Goal: Task Accomplishment & Management: Complete application form

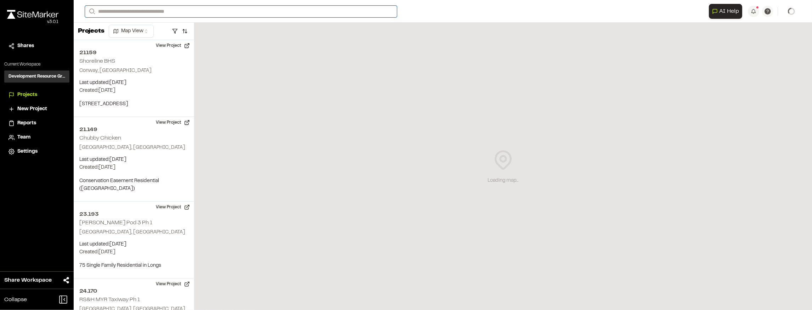
click at [160, 9] on input "Search" at bounding box center [241, 12] width 312 height 12
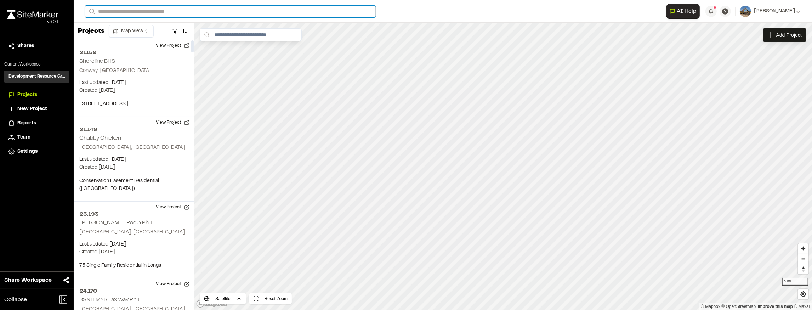
click at [138, 11] on input "Search" at bounding box center [230, 12] width 291 height 12
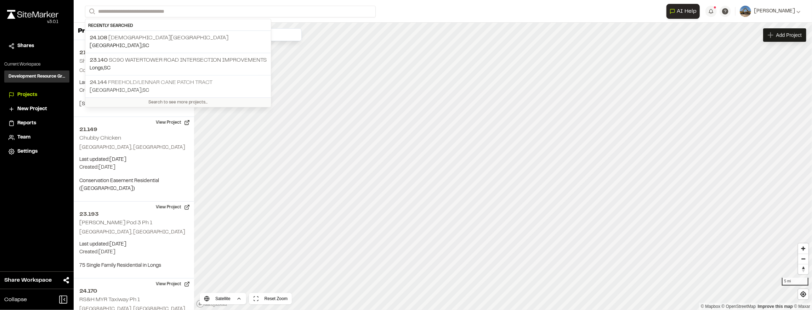
click at [125, 80] on p "24.144 Freehold/Lennar Cane Patch Tract" at bounding box center [178, 82] width 177 height 9
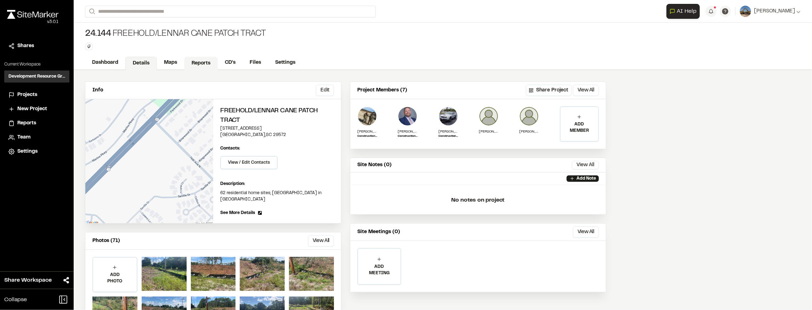
click at [204, 57] on link "Reports" at bounding box center [201, 63] width 34 height 13
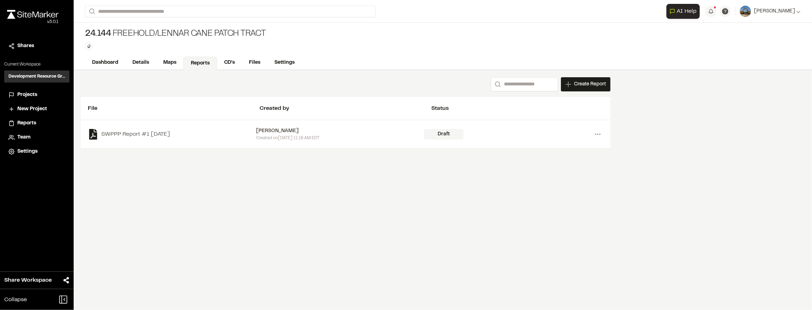
click at [326, 134] on div "[PERSON_NAME]" at bounding box center [340, 131] width 168 height 8
click at [599, 135] on icon at bounding box center [597, 134] width 11 height 11
click at [575, 148] on link "View" at bounding box center [573, 149] width 62 height 11
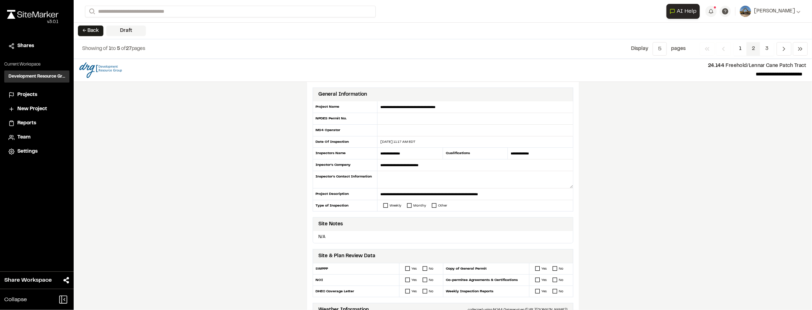
click at [749, 48] on span "2" at bounding box center [754, 48] width 14 height 13
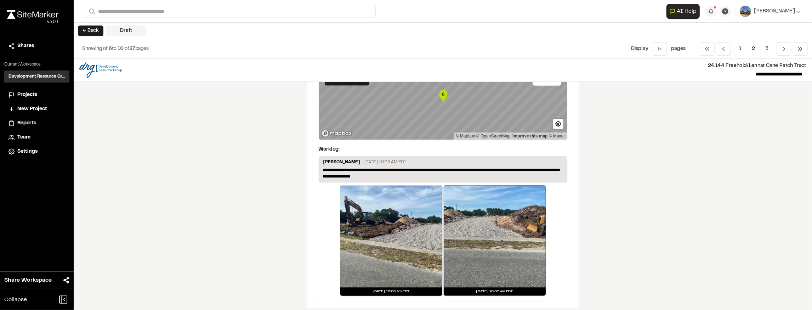
scroll to position [1193, 0]
click at [763, 51] on span "3" at bounding box center [767, 48] width 14 height 13
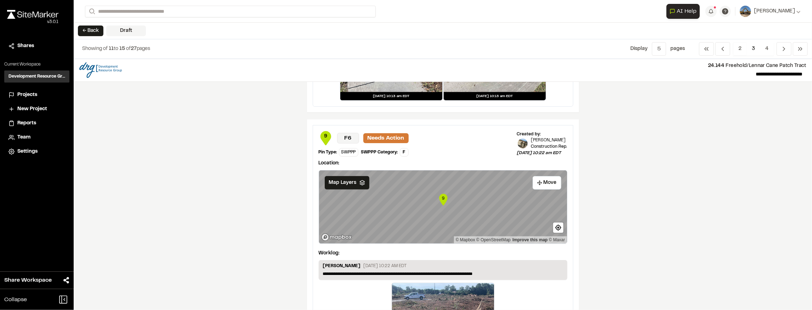
scroll to position [430, 0]
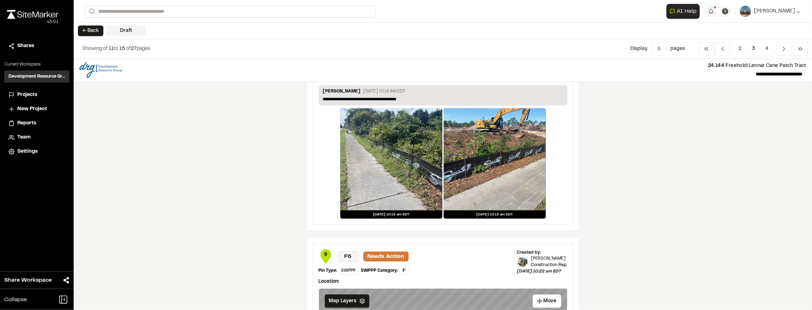
click at [417, 158] on div at bounding box center [391, 159] width 102 height 102
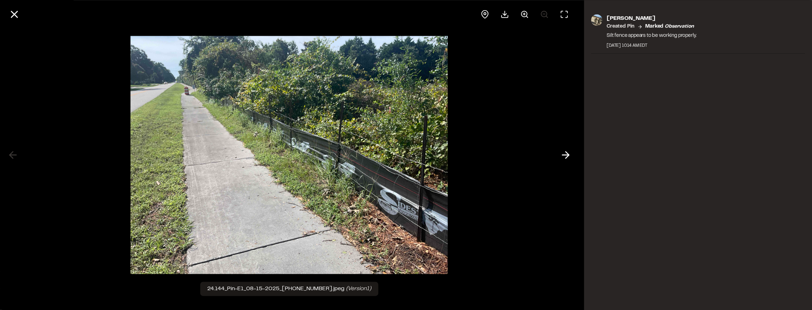
drag, startPoint x: 14, startPoint y: 13, endPoint x: 18, endPoint y: 13, distance: 3.9
click at [15, 13] on line at bounding box center [14, 14] width 6 height 6
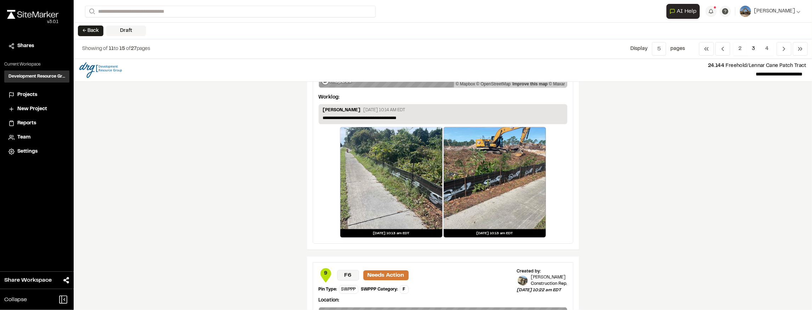
scroll to position [359, 0]
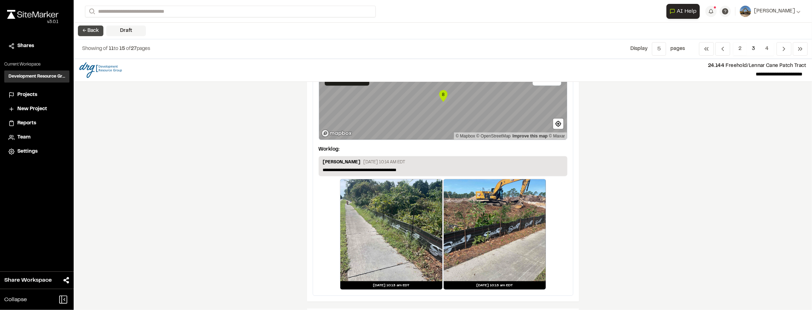
click at [93, 33] on button "← Back" at bounding box center [91, 31] width 26 height 11
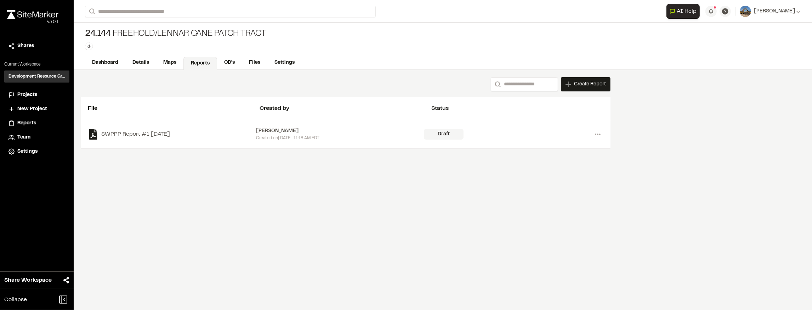
click at [592, 85] on span "Create Report" at bounding box center [590, 84] width 32 height 8
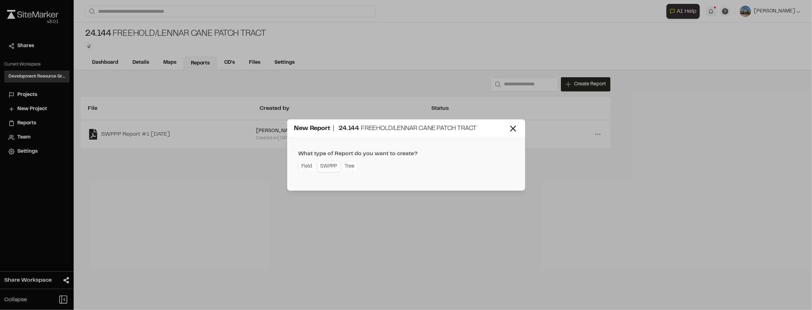
click at [334, 164] on link "SWPPP" at bounding box center [328, 166] width 23 height 11
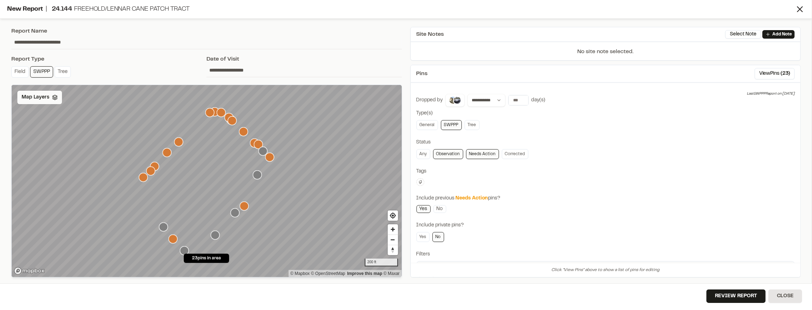
click at [37, 95] on span "Map Layers" at bounding box center [36, 98] width 28 height 8
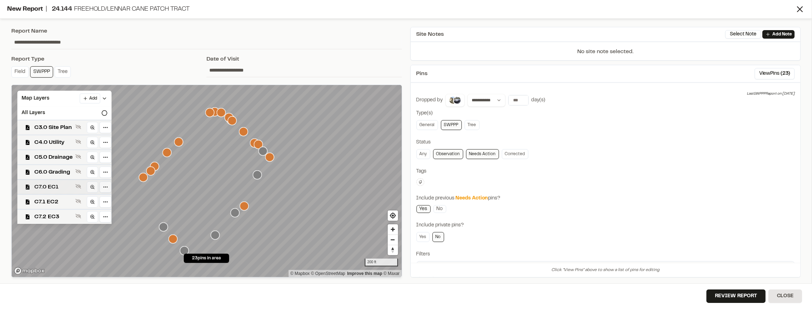
click at [62, 190] on span "C7.0 EC1" at bounding box center [53, 187] width 38 height 9
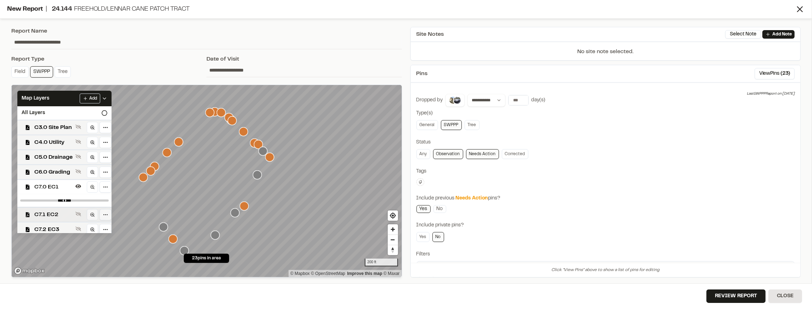
click at [63, 210] on div "C7.1 EC2" at bounding box center [62, 214] width 100 height 15
click at [64, 222] on span "C7.2 EC3" at bounding box center [53, 226] width 38 height 9
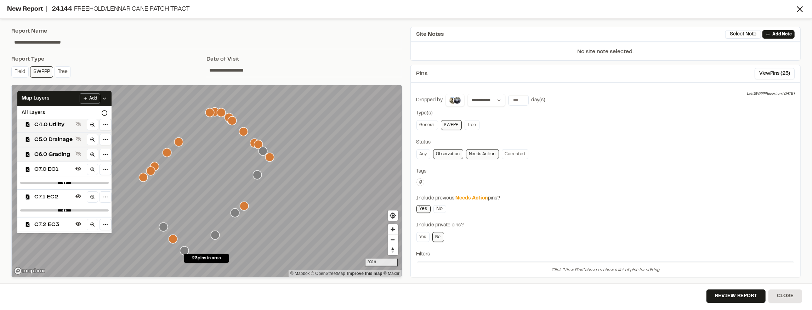
drag, startPoint x: 55, startPoint y: 200, endPoint x: 57, endPoint y: 206, distance: 5.6
click at [55, 200] on span "C7.1 EC2" at bounding box center [53, 197] width 38 height 9
click at [58, 211] on span "C7.2 EC3" at bounding box center [53, 213] width 38 height 9
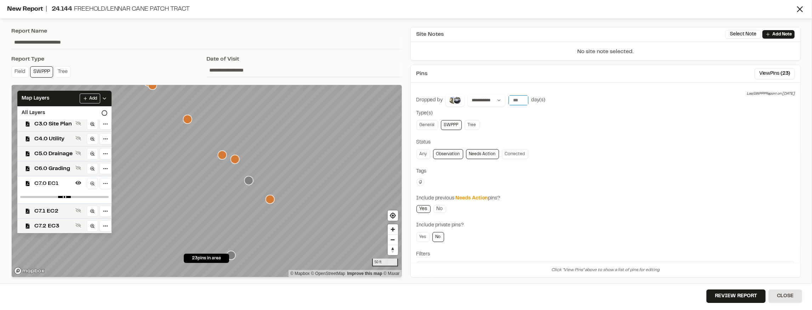
click at [515, 101] on input "number" at bounding box center [519, 100] width 20 height 10
click at [517, 115] on button "[DATE]" at bounding box center [518, 114] width 21 height 11
click at [437, 209] on link "No" at bounding box center [440, 209] width 13 height 8
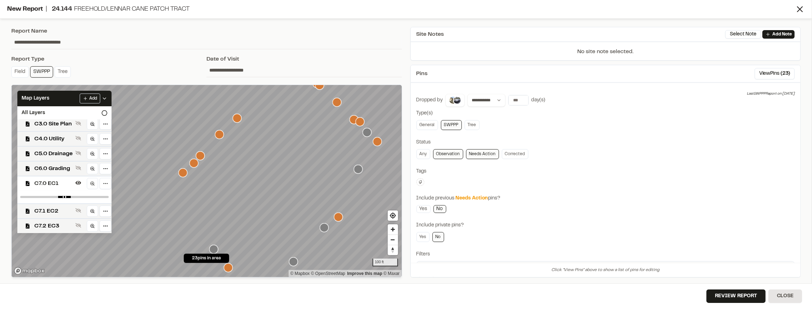
click at [741, 288] on div "Review Report Close" at bounding box center [406, 296] width 812 height 27
click at [742, 295] on button "Review Report" at bounding box center [736, 295] width 59 height 13
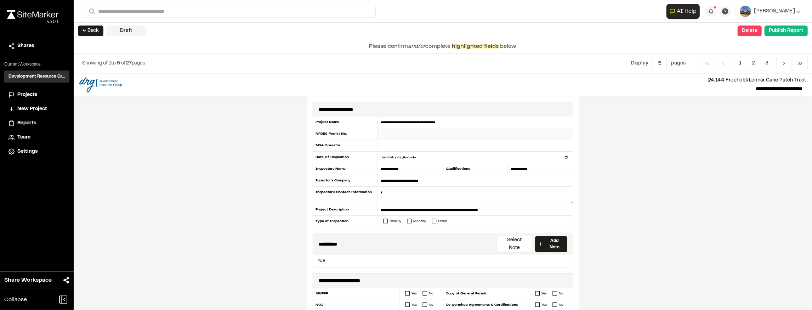
click at [406, 131] on input "text" at bounding box center [475, 134] width 195 height 12
type input "*********"
click at [416, 140] on input "text" at bounding box center [475, 146] width 195 height 12
type input "**********"
click at [405, 195] on textarea at bounding box center [476, 195] width 196 height 17
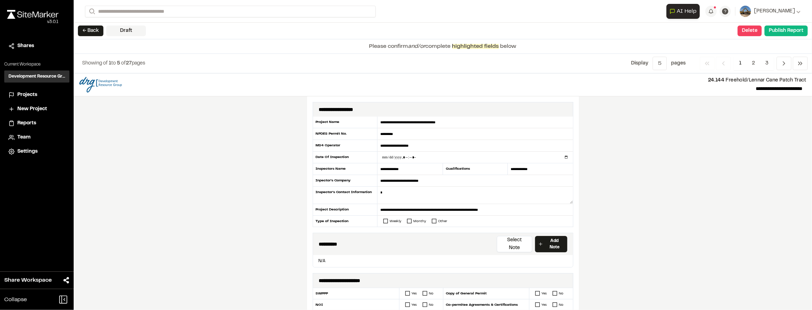
drag, startPoint x: 408, startPoint y: 166, endPoint x: 370, endPoint y: 161, distance: 38.3
click at [370, 161] on div "**********" at bounding box center [443, 172] width 261 height 111
click at [536, 168] on input "**********" at bounding box center [540, 169] width 65 height 12
click at [404, 166] on input "text" at bounding box center [410, 169] width 65 height 12
click at [407, 166] on input "**********" at bounding box center [410, 169] width 65 height 12
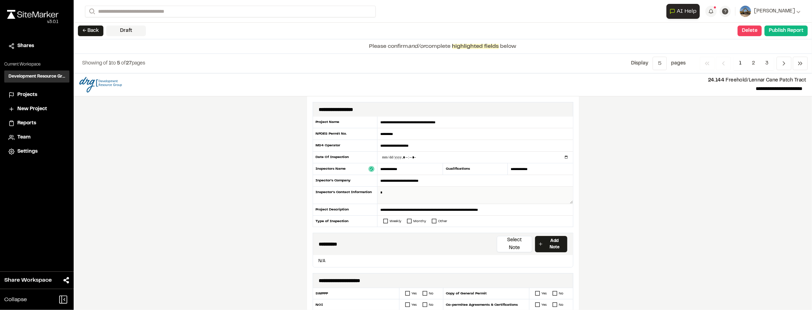
type input "**********"
click at [416, 189] on textarea at bounding box center [476, 195] width 196 height 17
type textarea "**********"
click at [383, 220] on icon at bounding box center [385, 221] width 5 height 5
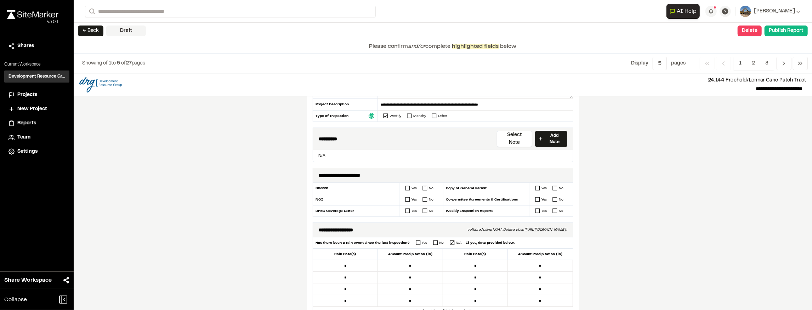
scroll to position [142, 0]
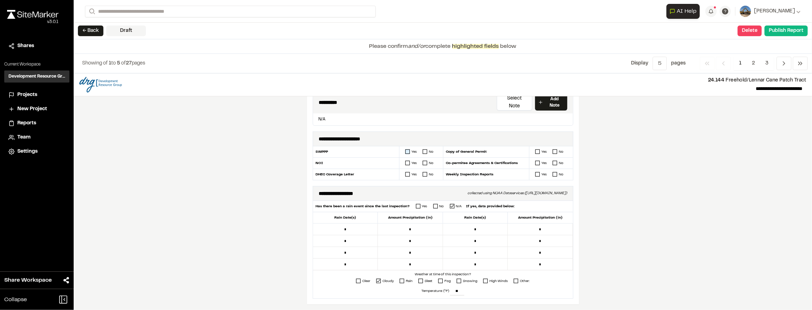
click at [406, 149] on rect at bounding box center [408, 151] width 4 height 4
click at [405, 160] on icon at bounding box center [407, 162] width 5 height 5
click at [405, 172] on icon at bounding box center [407, 174] width 5 height 5
click at [536, 149] on icon at bounding box center [537, 151] width 5 height 5
click at [538, 160] on icon at bounding box center [537, 162] width 5 height 5
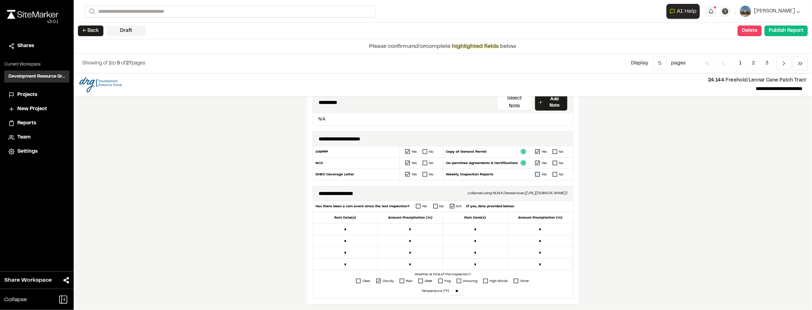
click at [537, 172] on icon at bounding box center [537, 174] width 5 height 5
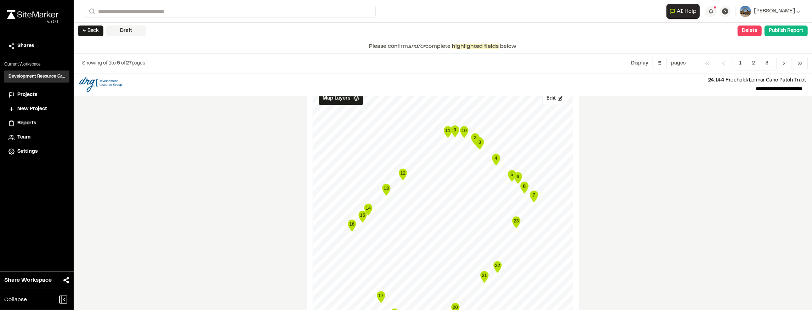
scroll to position [826, 0]
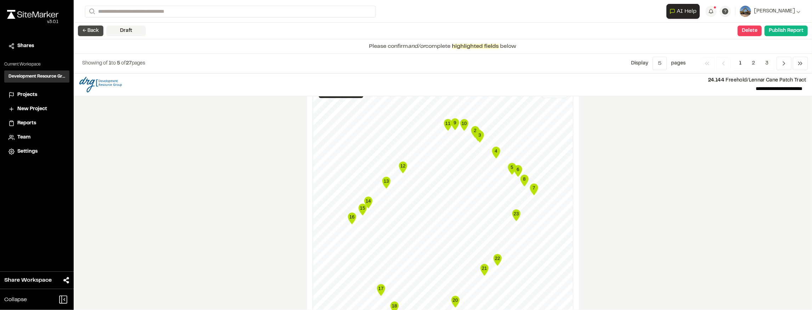
click at [94, 32] on button "← Back" at bounding box center [91, 31] width 26 height 11
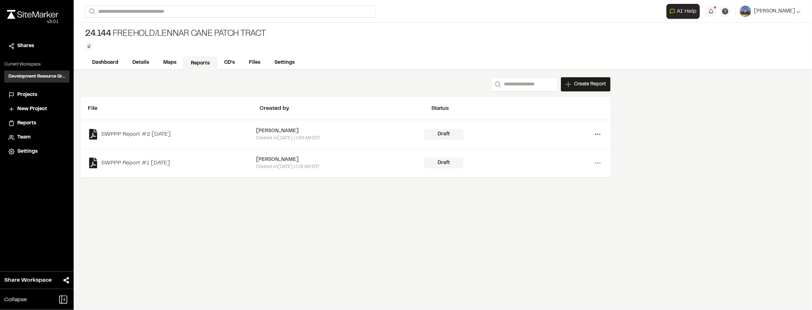
click at [600, 136] on icon at bounding box center [597, 134] width 11 height 11
click at [476, 135] on div "Draft" at bounding box center [508, 134] width 168 height 11
click at [562, 141] on div "SWPPP Report #2 [DATE] [PERSON_NAME] Created [DATE][DATE] 11:59 AM EDT Draft Me…" at bounding box center [346, 134] width 530 height 29
click at [599, 135] on icon at bounding box center [597, 134] width 11 height 11
click at [557, 147] on link "View" at bounding box center [573, 149] width 62 height 11
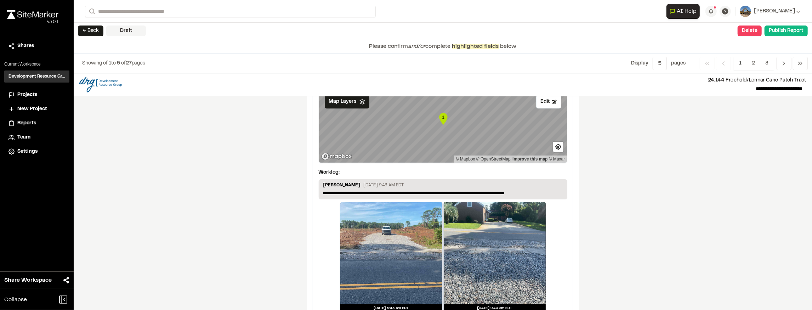
scroll to position [1200, 0]
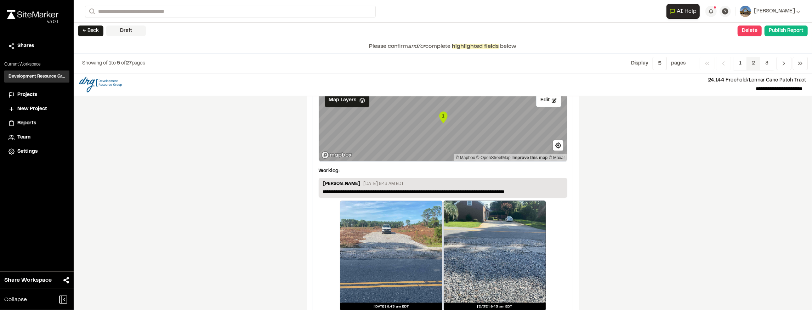
click at [755, 62] on span "2" at bounding box center [754, 63] width 14 height 13
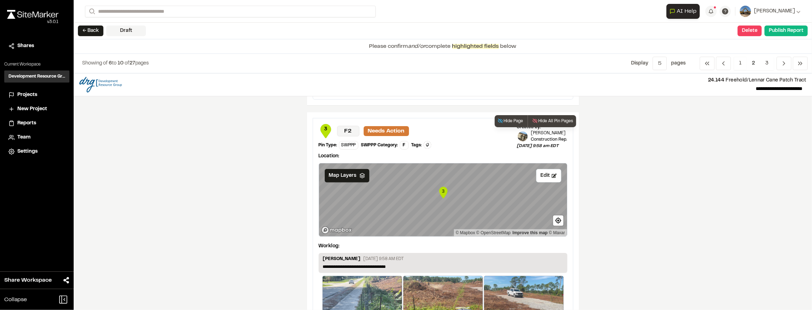
scroll to position [283, 0]
